Goal: Obtain resource: Obtain resource

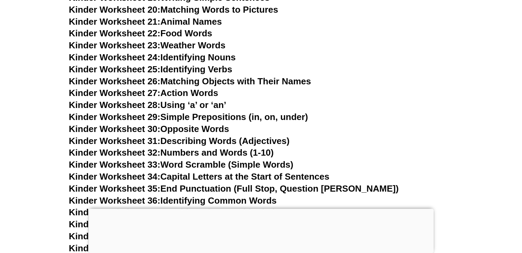
scroll to position [513, 0]
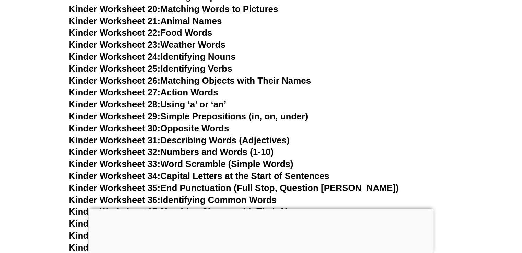
click at [213, 55] on link "Kinder Worksheet 24: Identifying Nouns" at bounding box center [152, 56] width 167 height 10
click at [211, 92] on link "Kinder Worksheet 27: Action Words" at bounding box center [143, 92] width 149 height 10
click at [196, 31] on link "Kinder Worksheet 22: Food Words" at bounding box center [140, 32] width 143 height 10
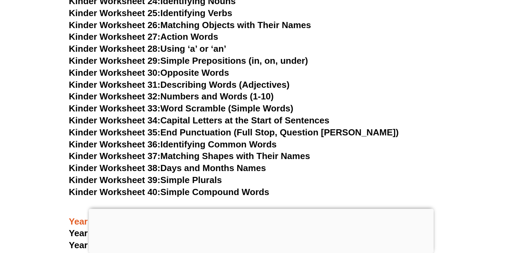
scroll to position [564, 0]
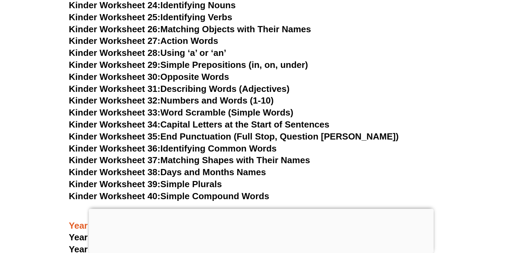
click at [197, 86] on link "Kinder Worksheet 31: Describing Words (Adjectives)" at bounding box center [179, 89] width 221 height 10
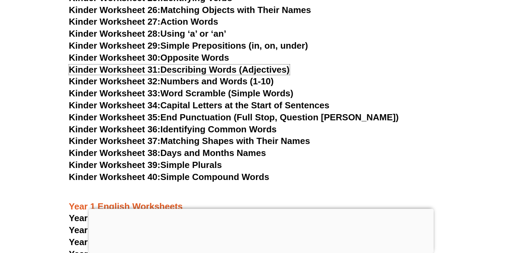
scroll to position [583, 0]
click at [203, 136] on link "Kinder Worksheet 37: Matching Shapes with Their Names" at bounding box center [189, 141] width 241 height 10
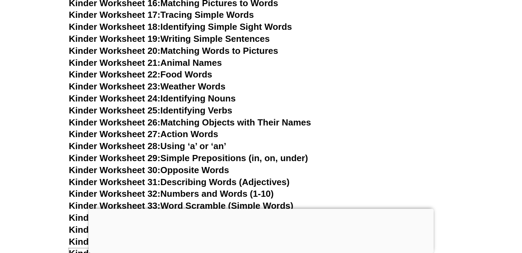
scroll to position [471, 0]
click at [183, 77] on link "Kinder Worksheet 22: Food Words" at bounding box center [140, 74] width 143 height 10
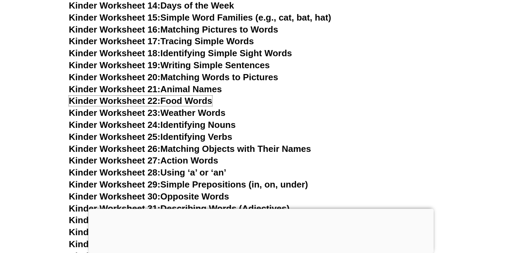
scroll to position [439, 0]
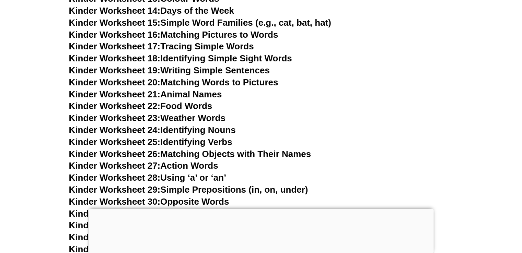
click at [245, 73] on link "Kinder Worksheet 19: Writing Simple Sentences" at bounding box center [169, 70] width 201 height 10
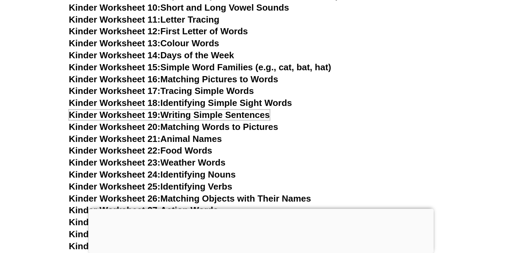
scroll to position [393, 0]
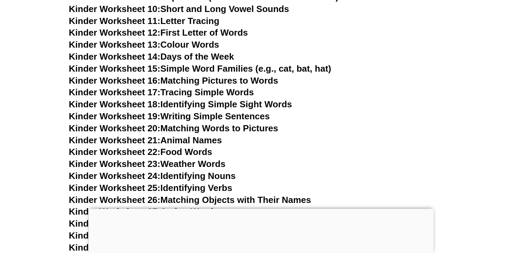
click at [236, 78] on link "Kinder Worksheet 16: Matching Pictures to Words" at bounding box center [173, 81] width 209 height 10
